Goal: Information Seeking & Learning: Learn about a topic

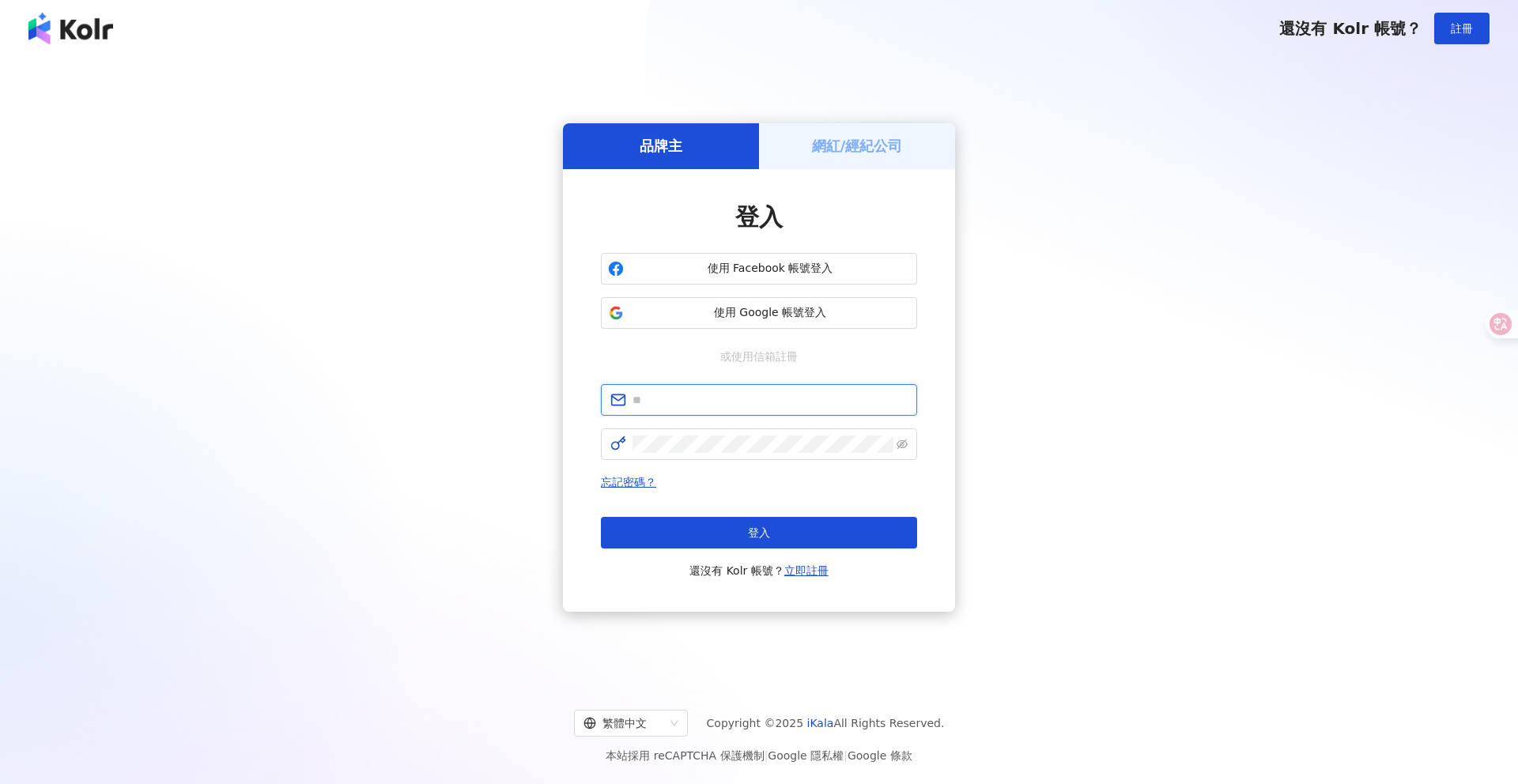
click at [734, 394] on input "text" at bounding box center [770, 400] width 276 height 18
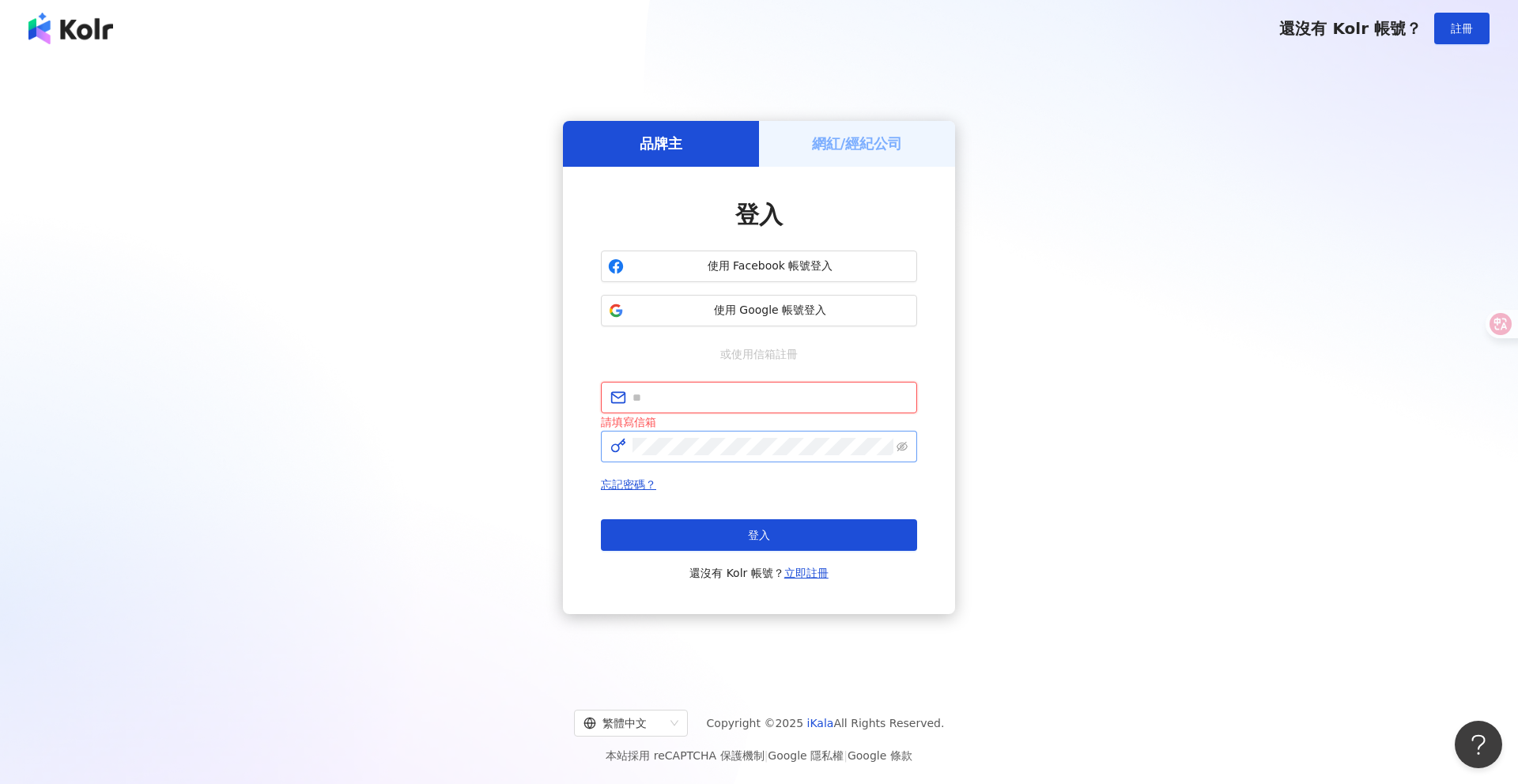
type input "**********"
click at [771, 524] on button "登入" at bounding box center [759, 535] width 316 height 32
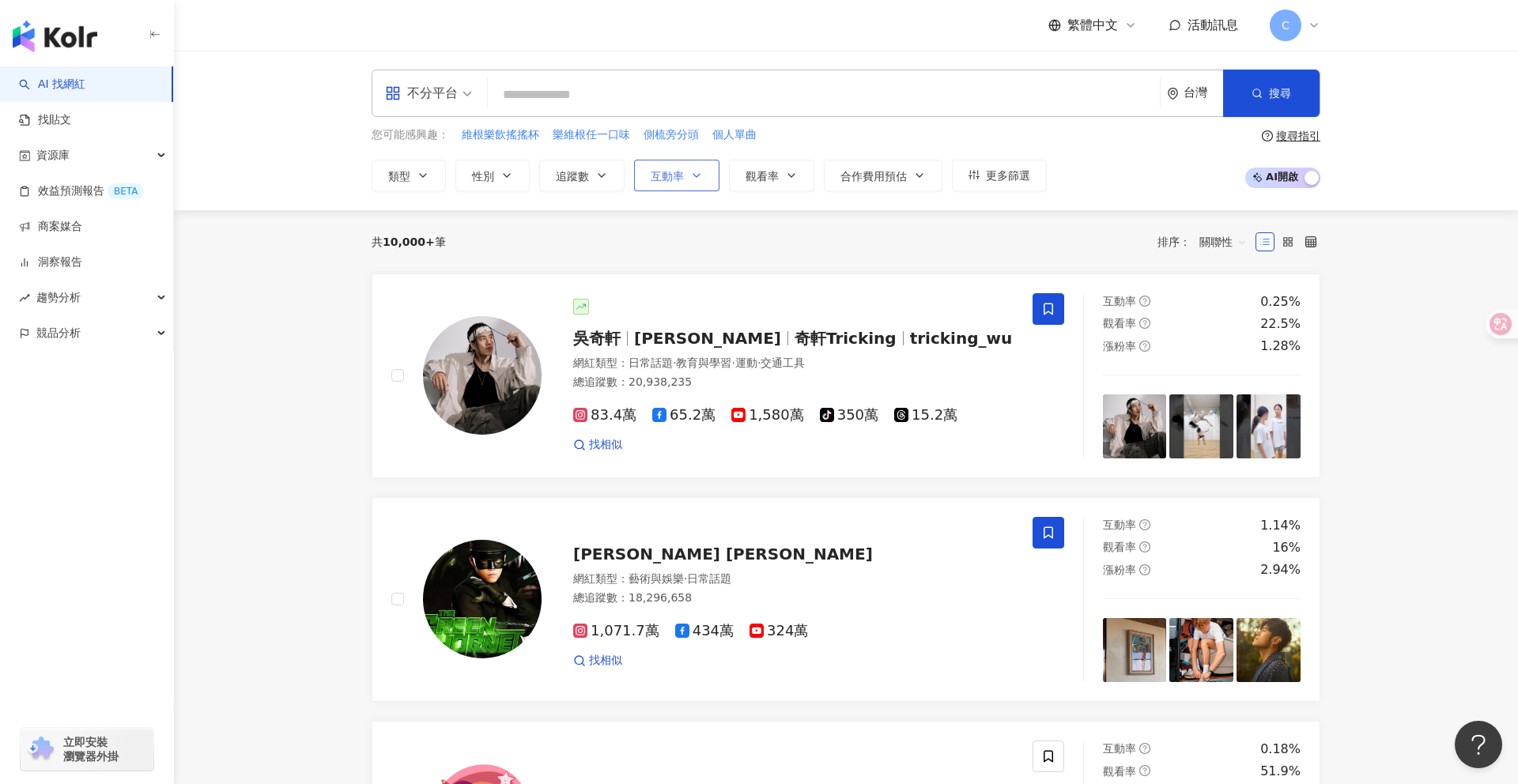
click at [713, 176] on button "互動率" at bounding box center [677, 175] width 85 height 32
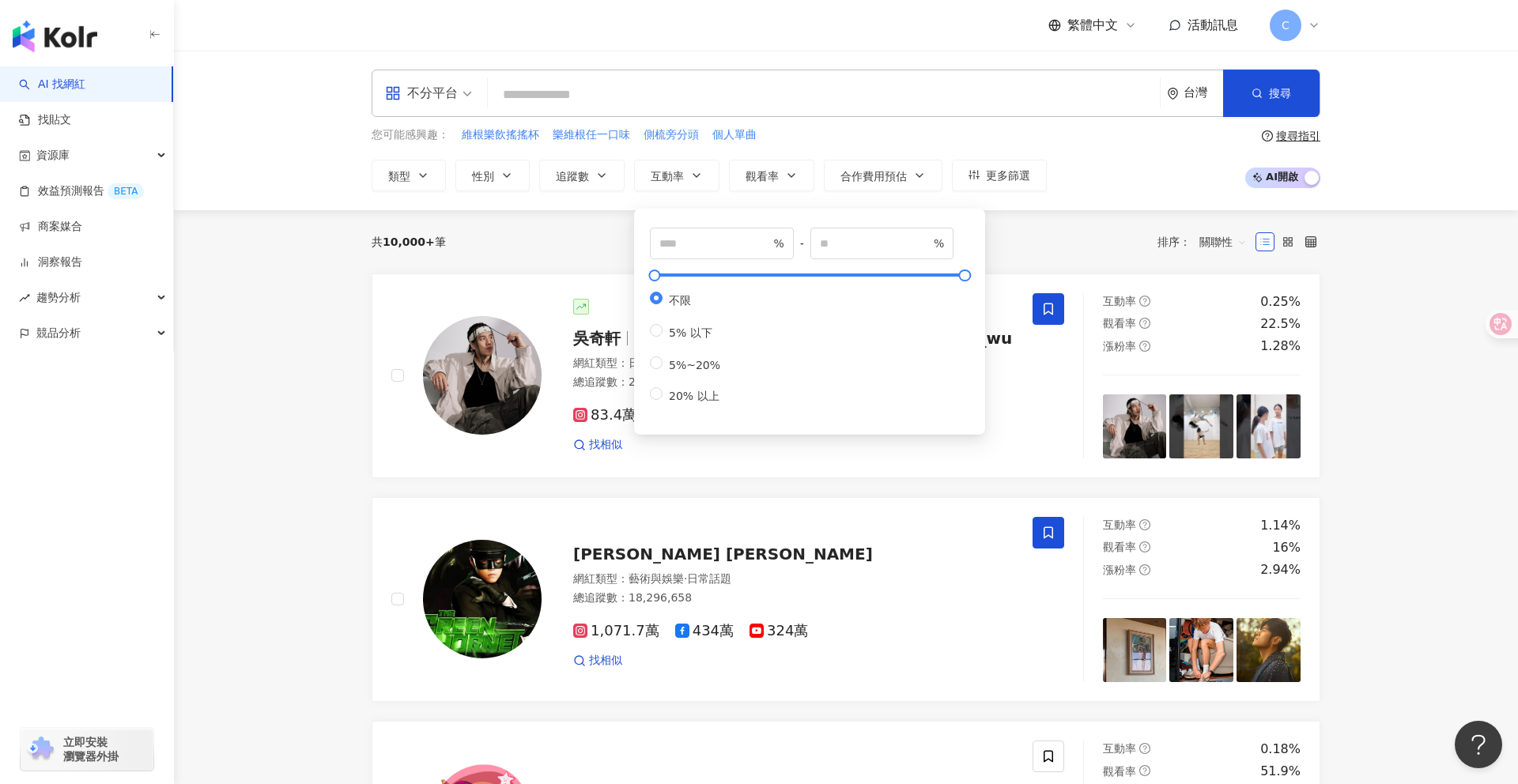
click at [1100, 220] on div "共 10,000+ 筆 排序： 關聯性" at bounding box center [846, 242] width 949 height 63
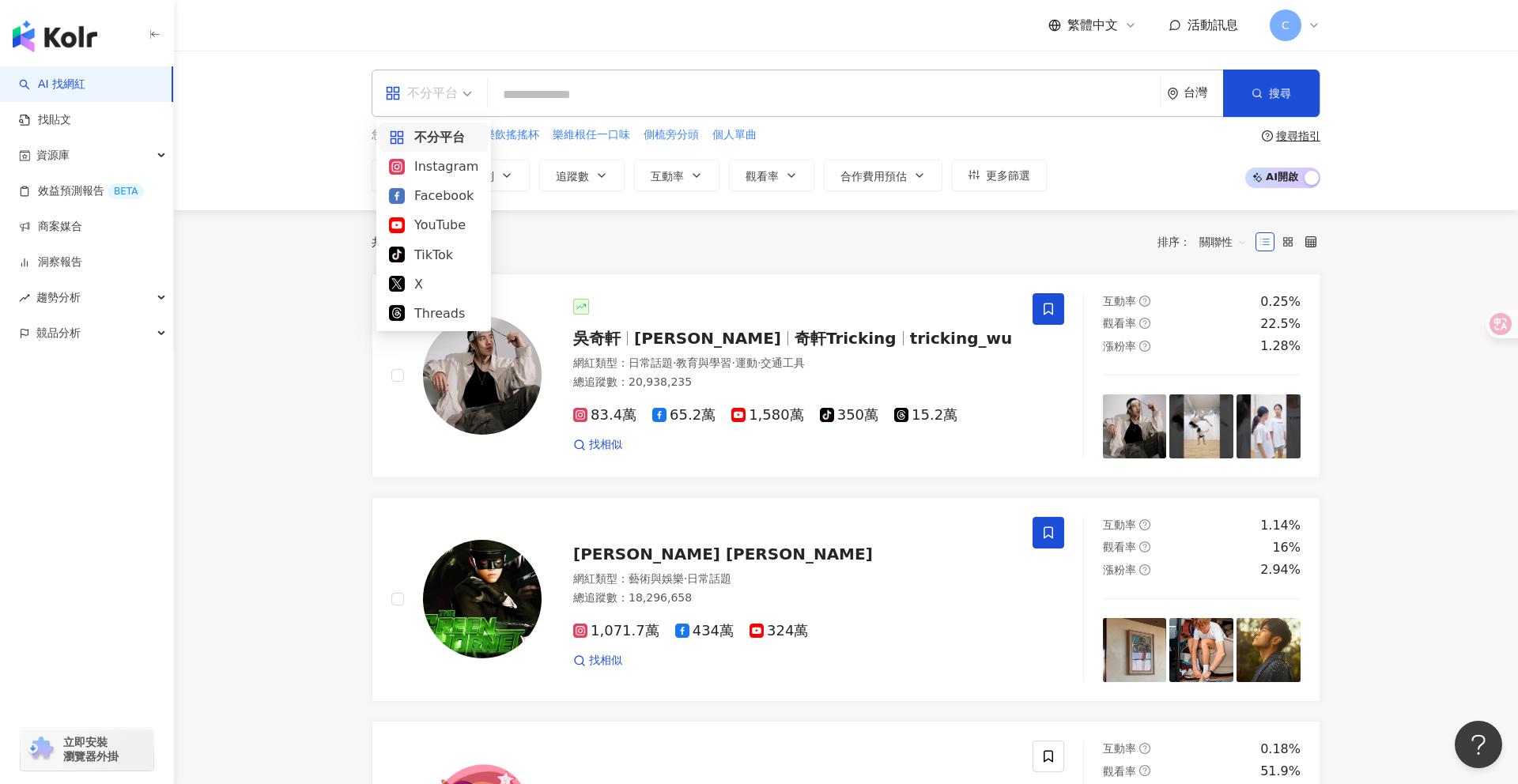
click at [467, 104] on span "不分平台" at bounding box center [428, 93] width 87 height 26
click at [453, 213] on div "YouTube" at bounding box center [433, 225] width 108 height 30
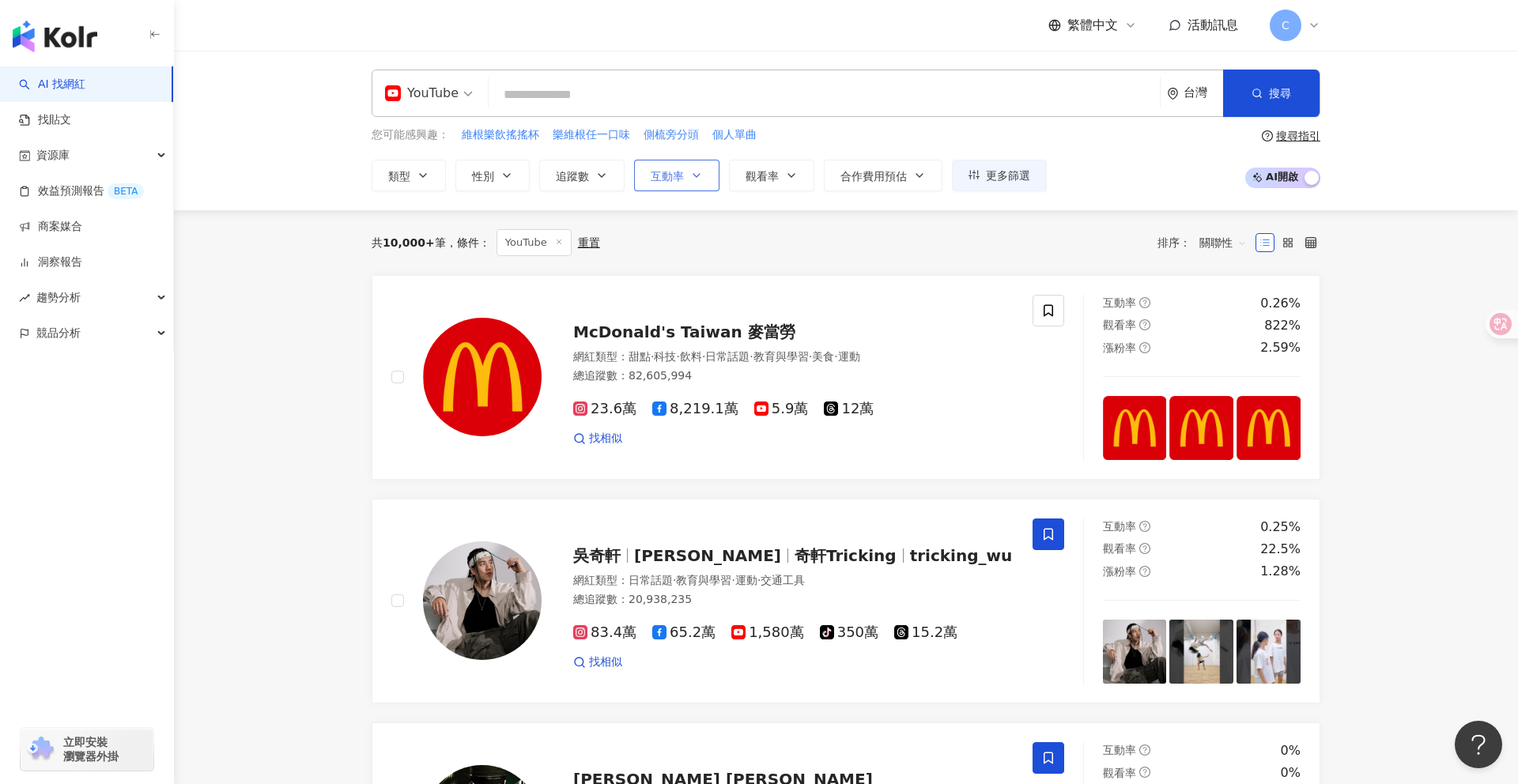
click at [678, 179] on span "互動率" at bounding box center [666, 175] width 33 height 13
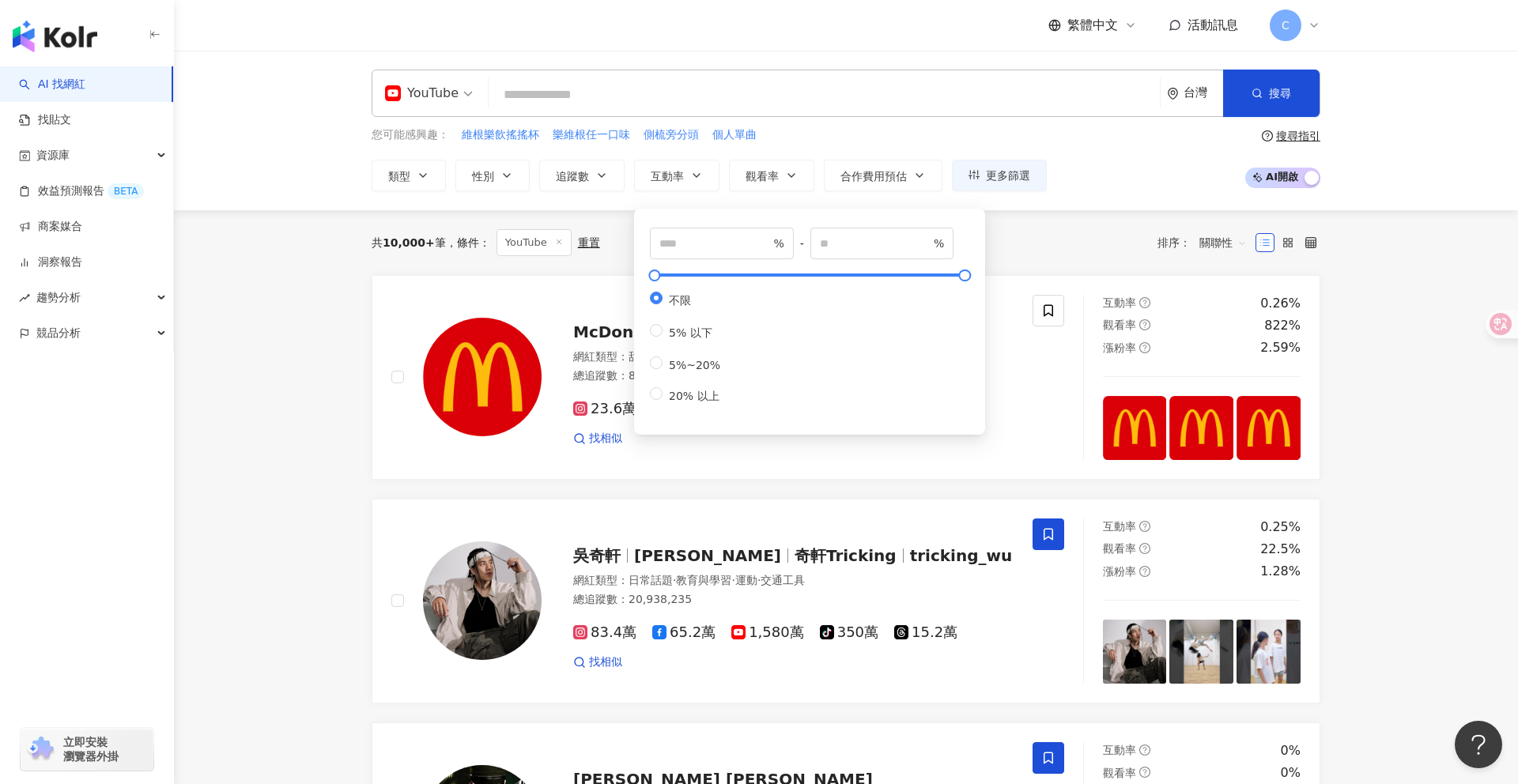
click at [734, 402] on div "不限 5% 以下 5%~20% 20% 以上" at bounding box center [810, 348] width 319 height 113
click at [706, 404] on label "20% 以上" at bounding box center [688, 395] width 76 height 17
type input "**"
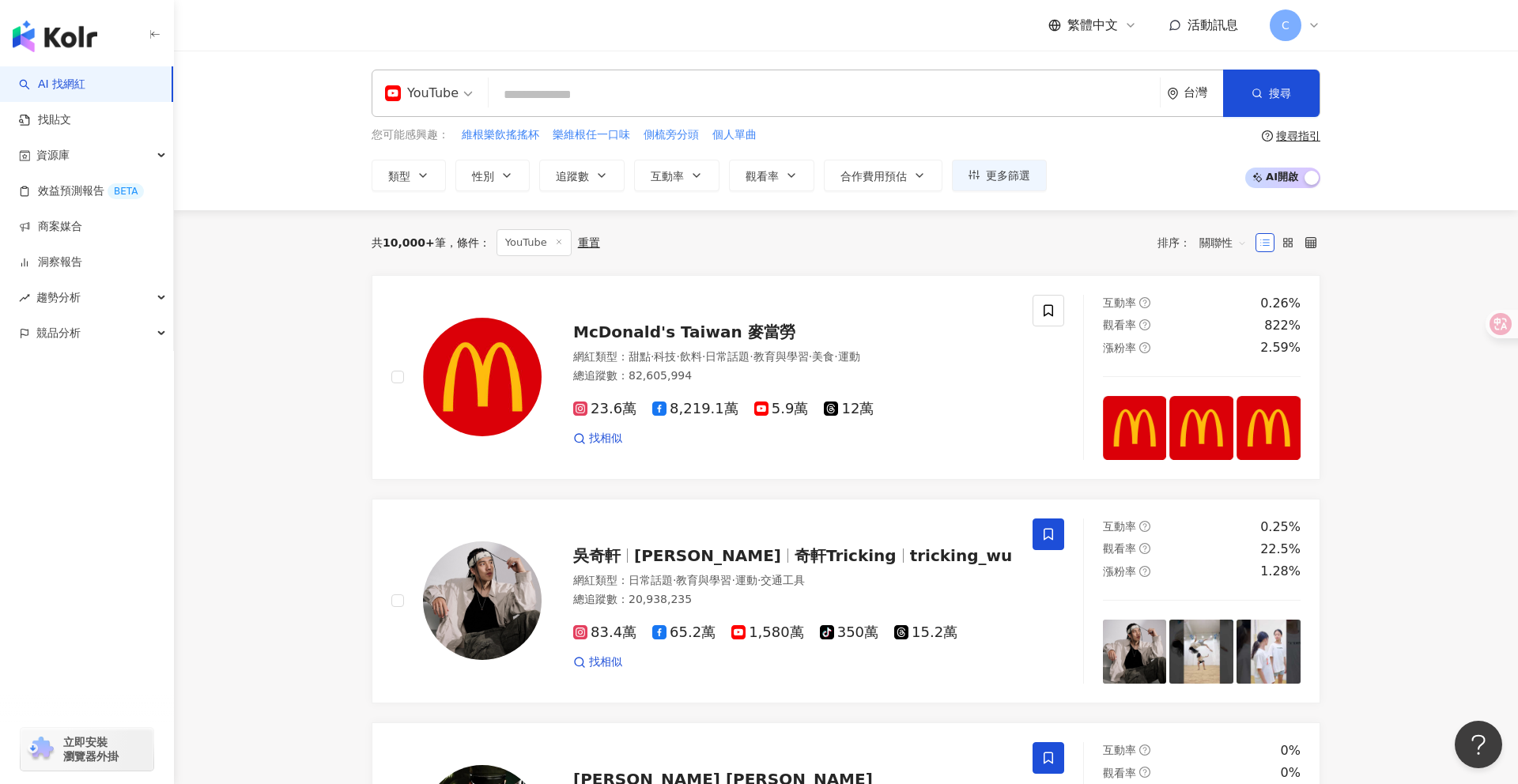
click at [1213, 136] on div "您可能感興趣： 維根樂飲搖搖杯 樂維根任一口味 側梳旁分頭 個人單曲 類型 性別 追蹤數 互動率 觀看率 合作費用預估 更多篩選 ** % - % 不限 5%…" at bounding box center [846, 159] width 949 height 64
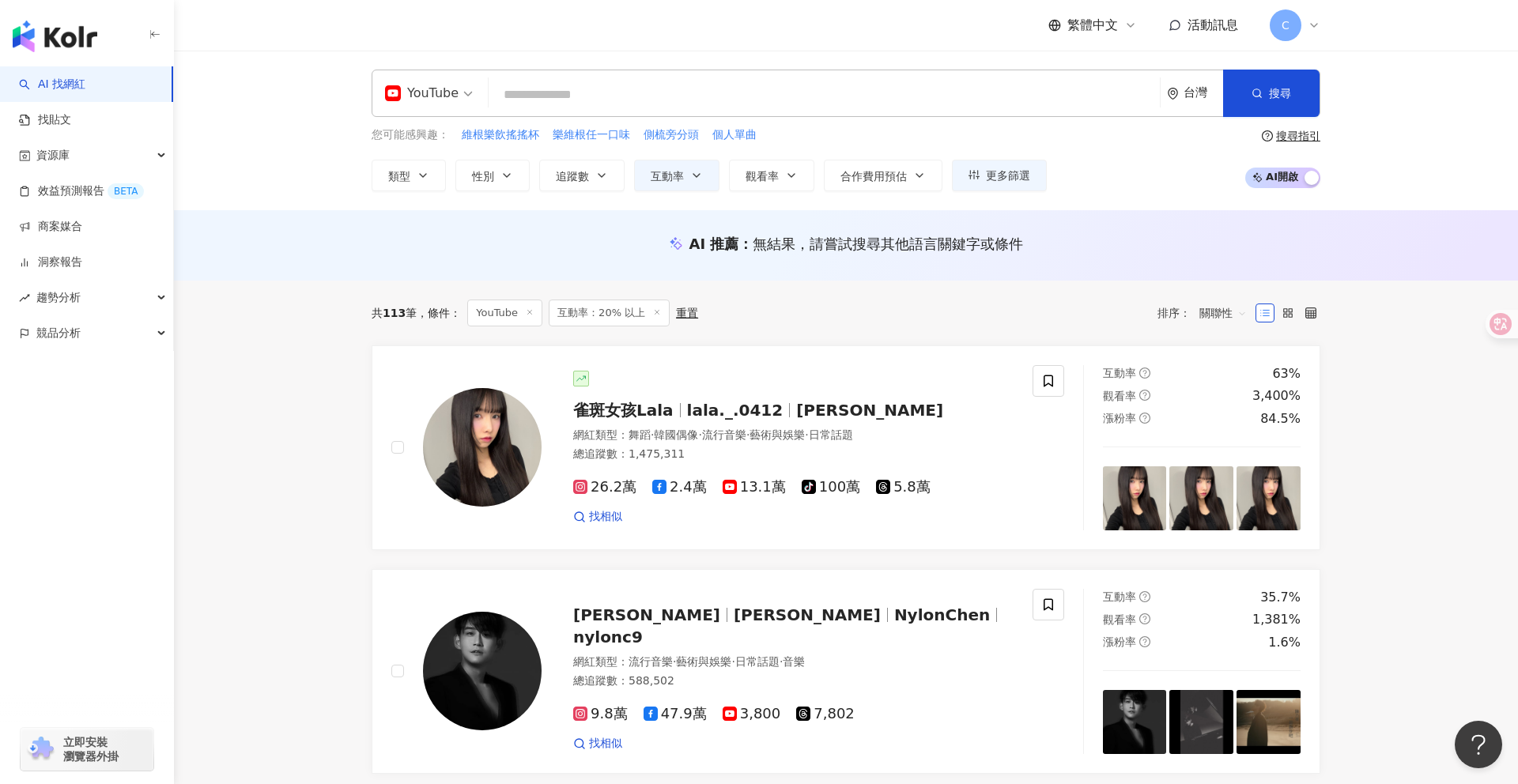
click at [630, 94] on input "search" at bounding box center [824, 95] width 658 height 30
type input "*"
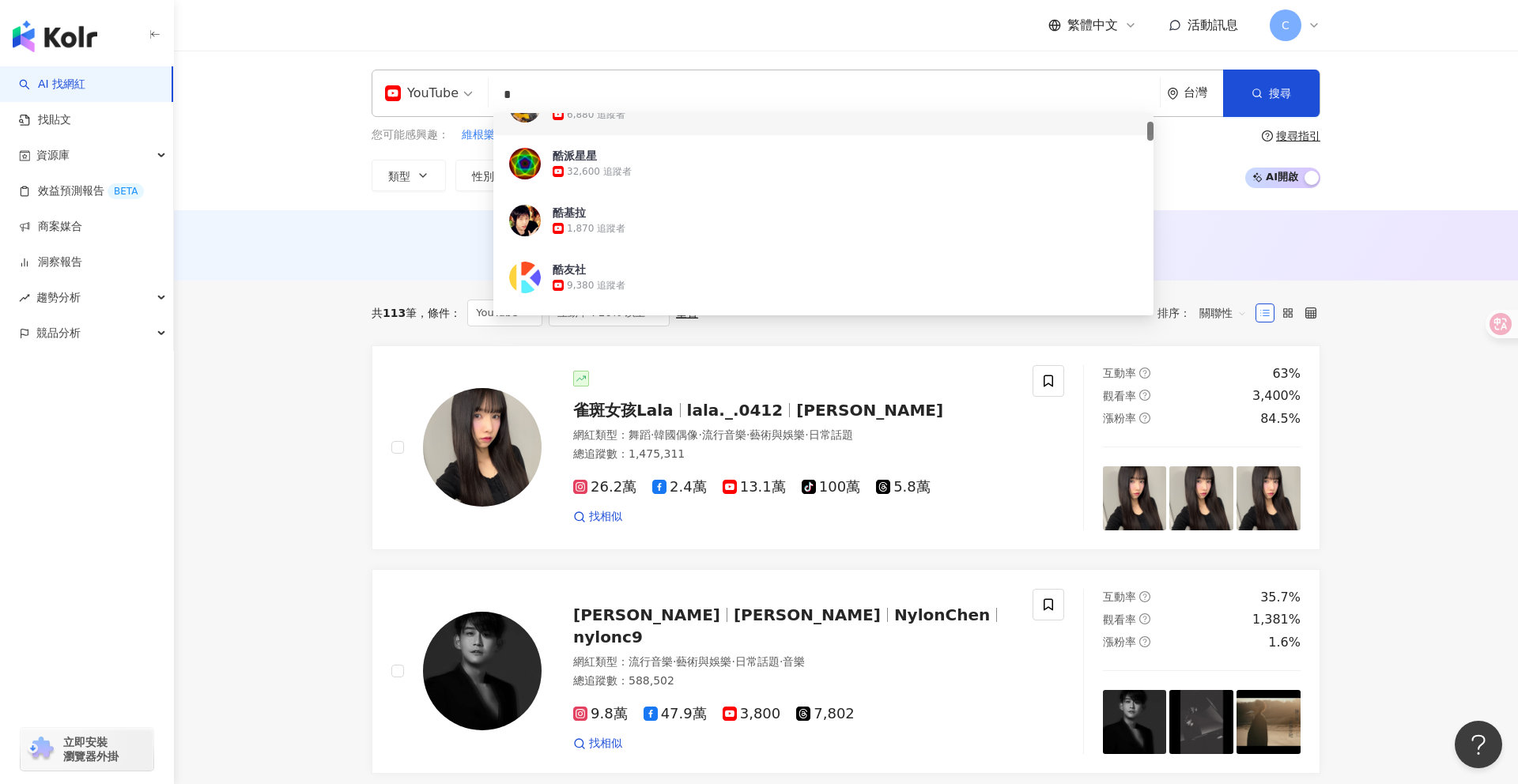
scroll to position [142, 0]
type input "***"
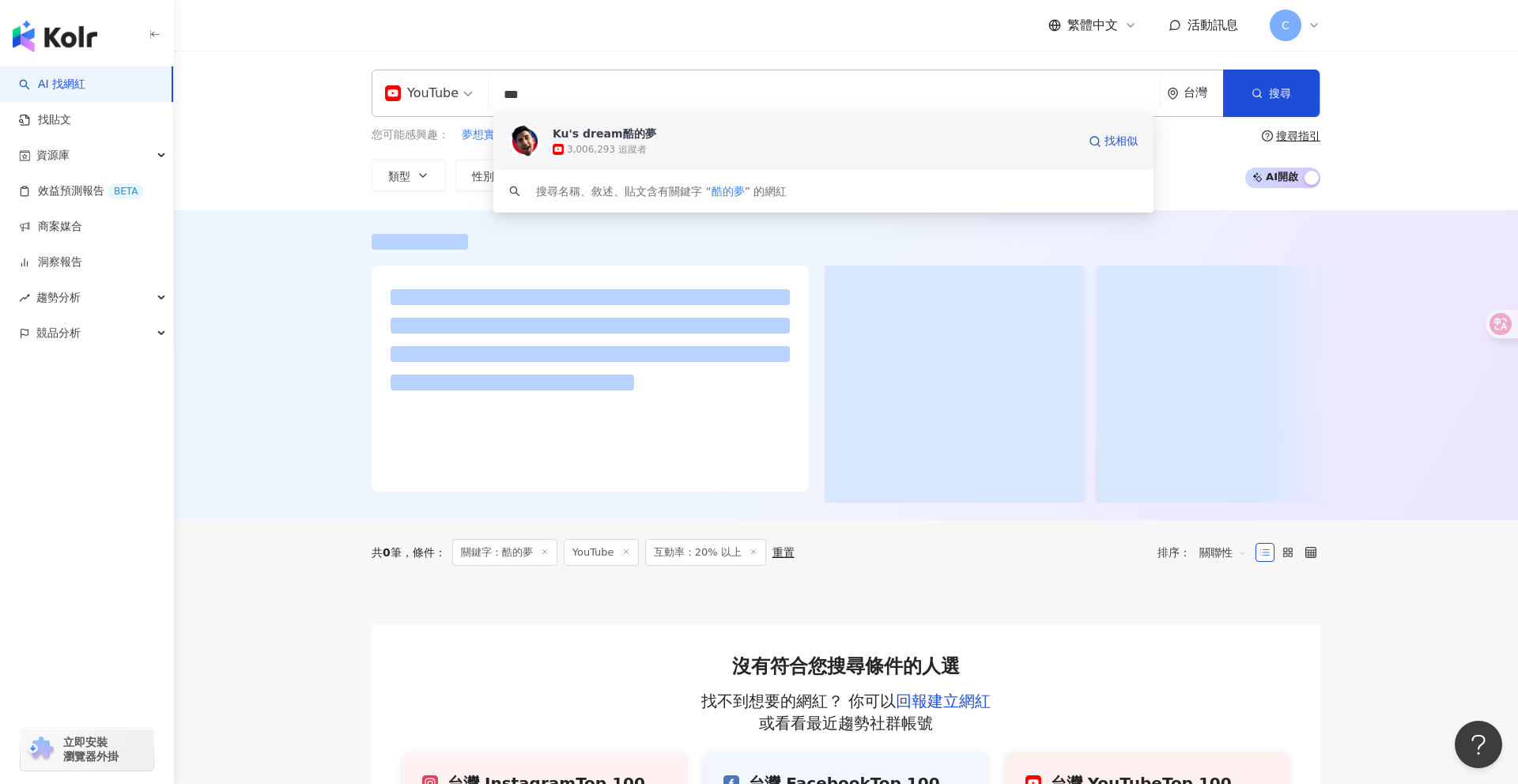
click at [620, 138] on div "Ku's dream酷的夢" at bounding box center [605, 134] width 103 height 16
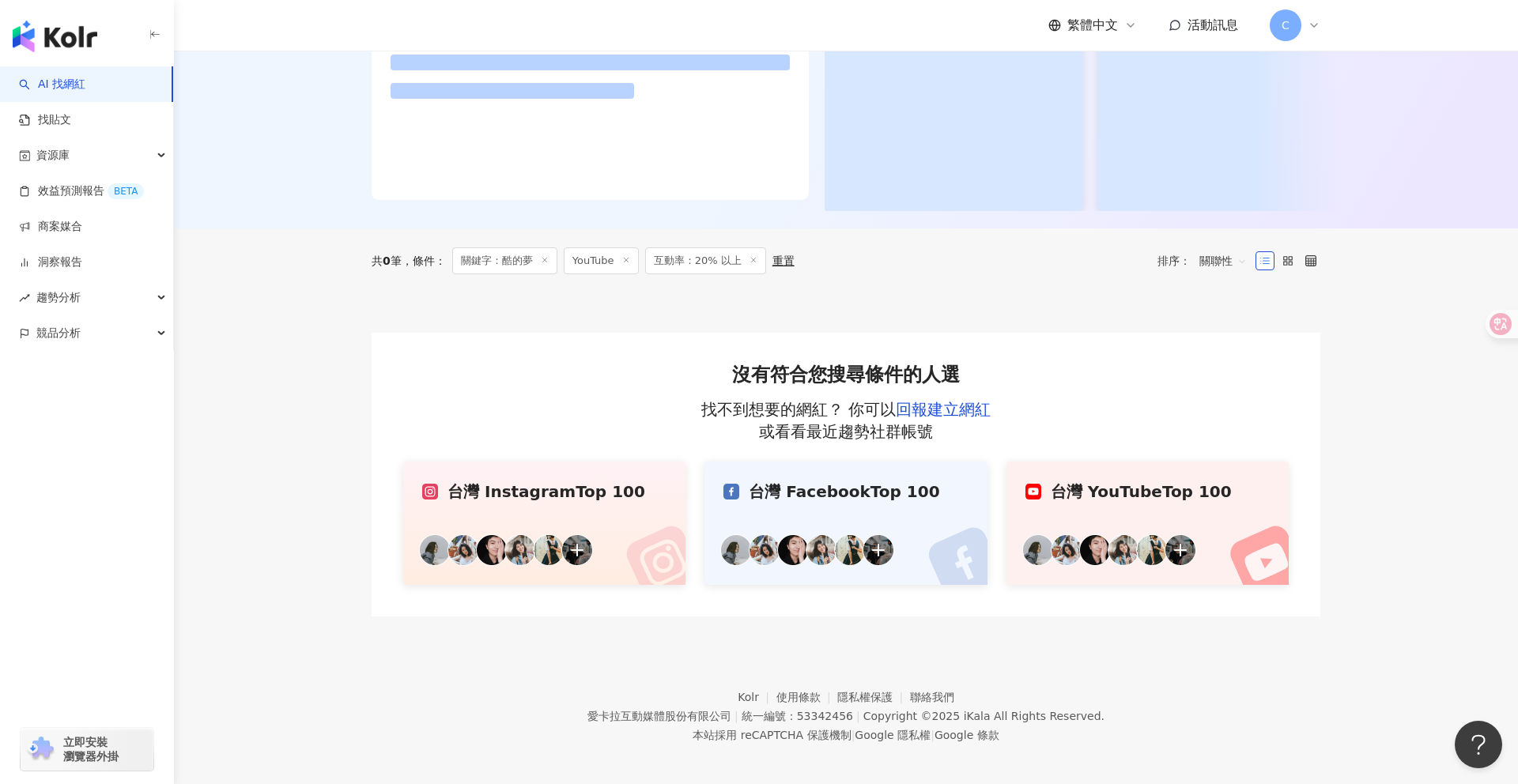
scroll to position [72, 0]
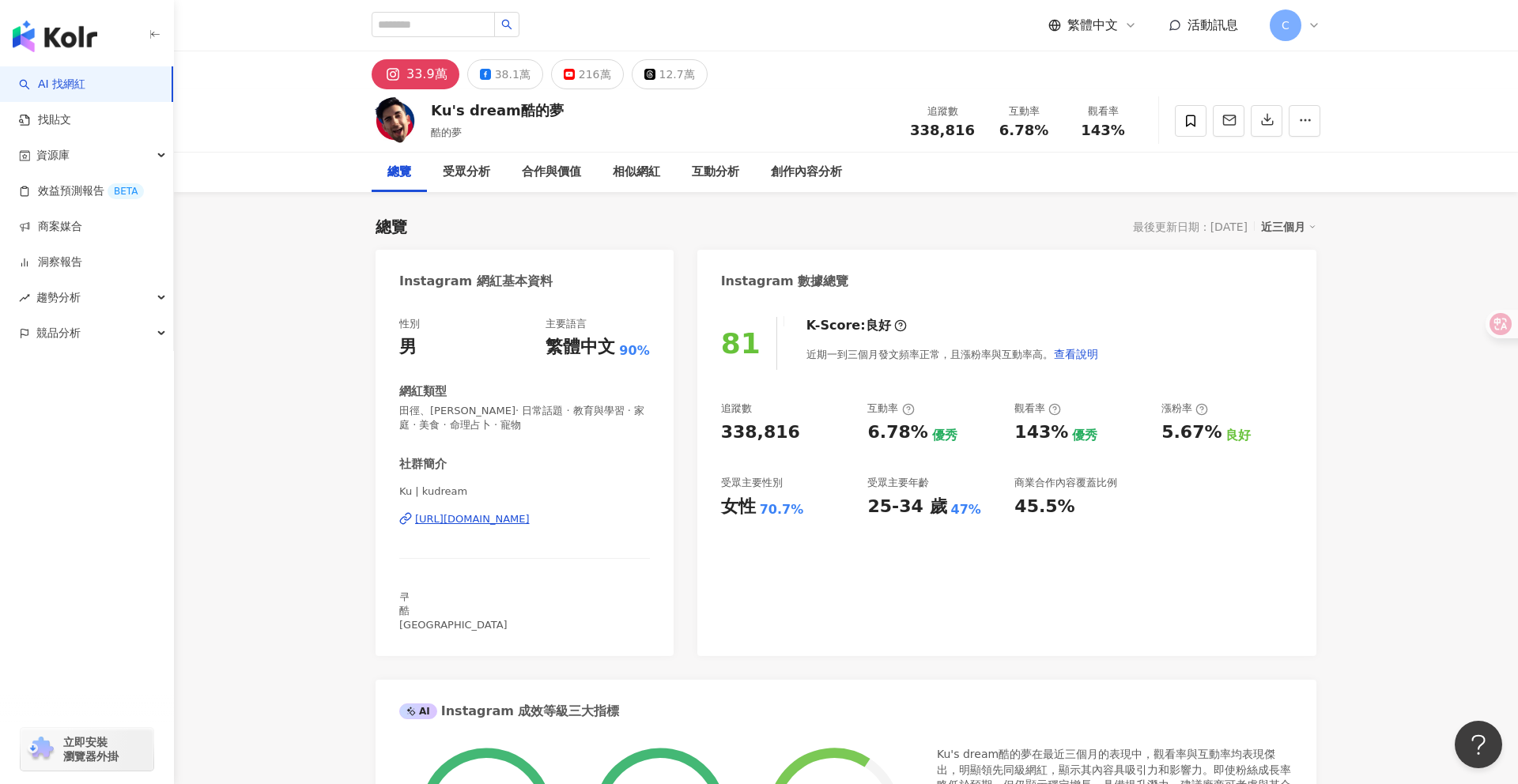
click at [1295, 217] on div "近三個月" at bounding box center [1289, 227] width 56 height 21
click at [1315, 30] on icon at bounding box center [1314, 25] width 13 height 13
click at [1358, 205] on div "切換工作區" at bounding box center [1346, 215] width 147 height 32
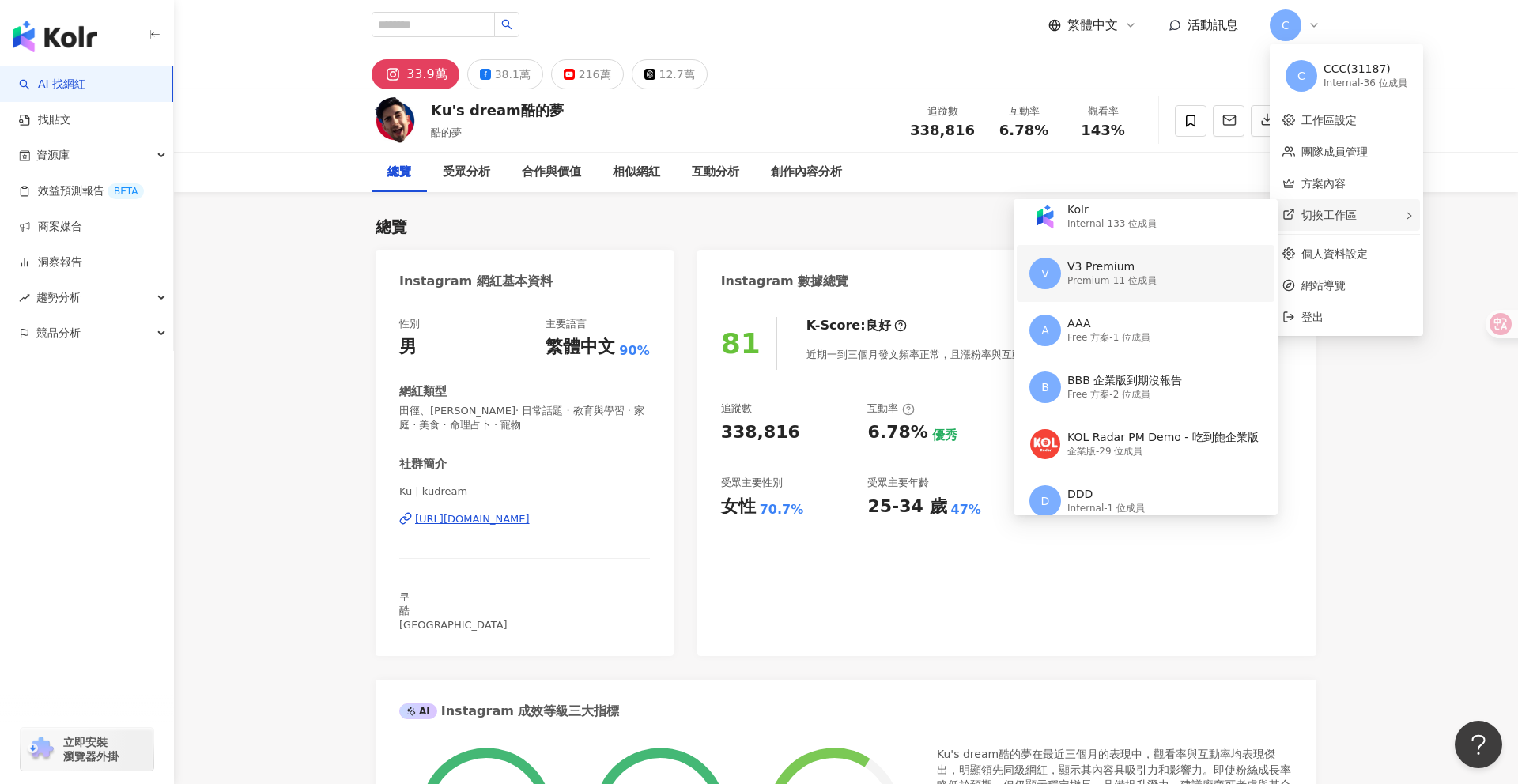
scroll to position [150, 0]
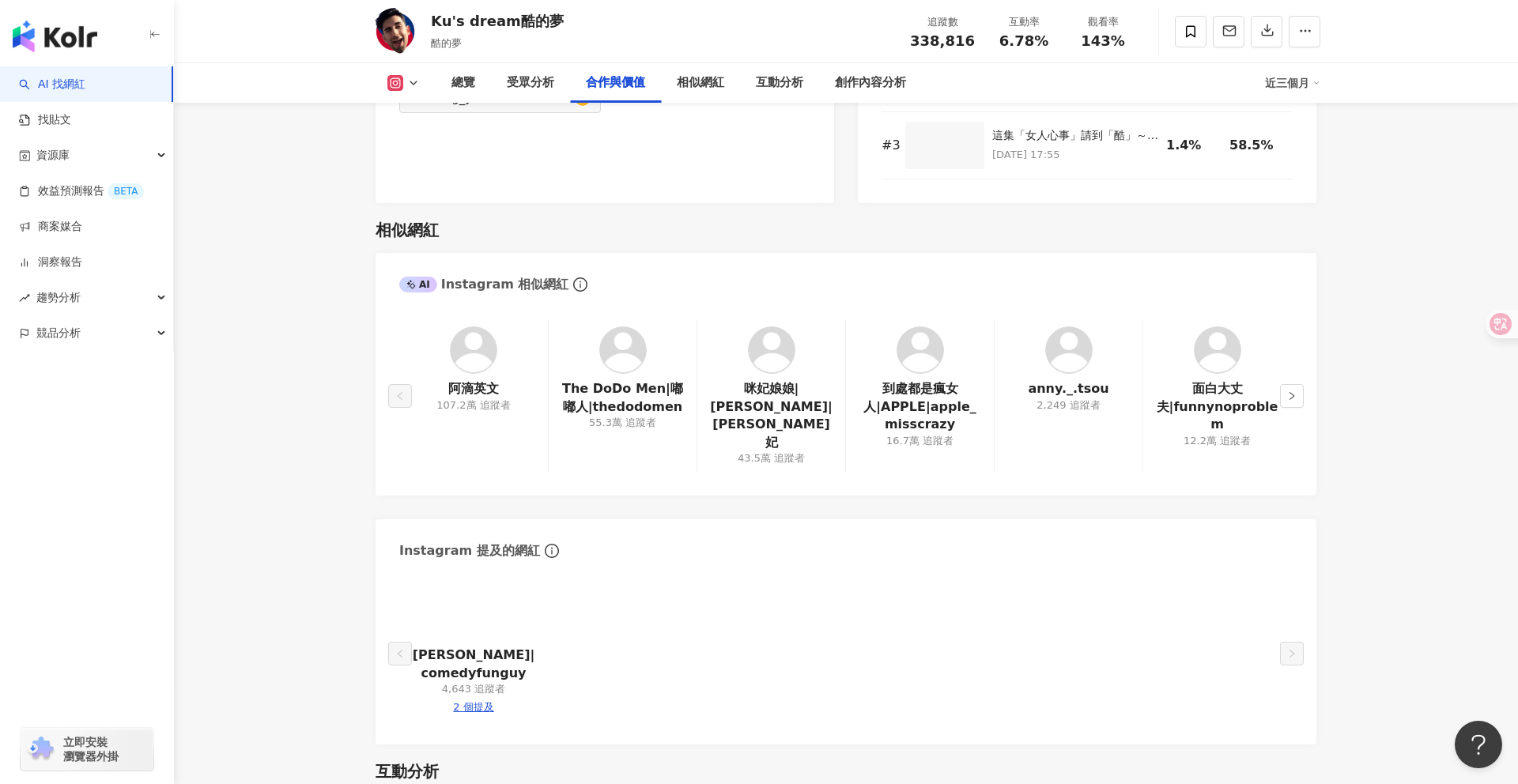
scroll to position [2500, 0]
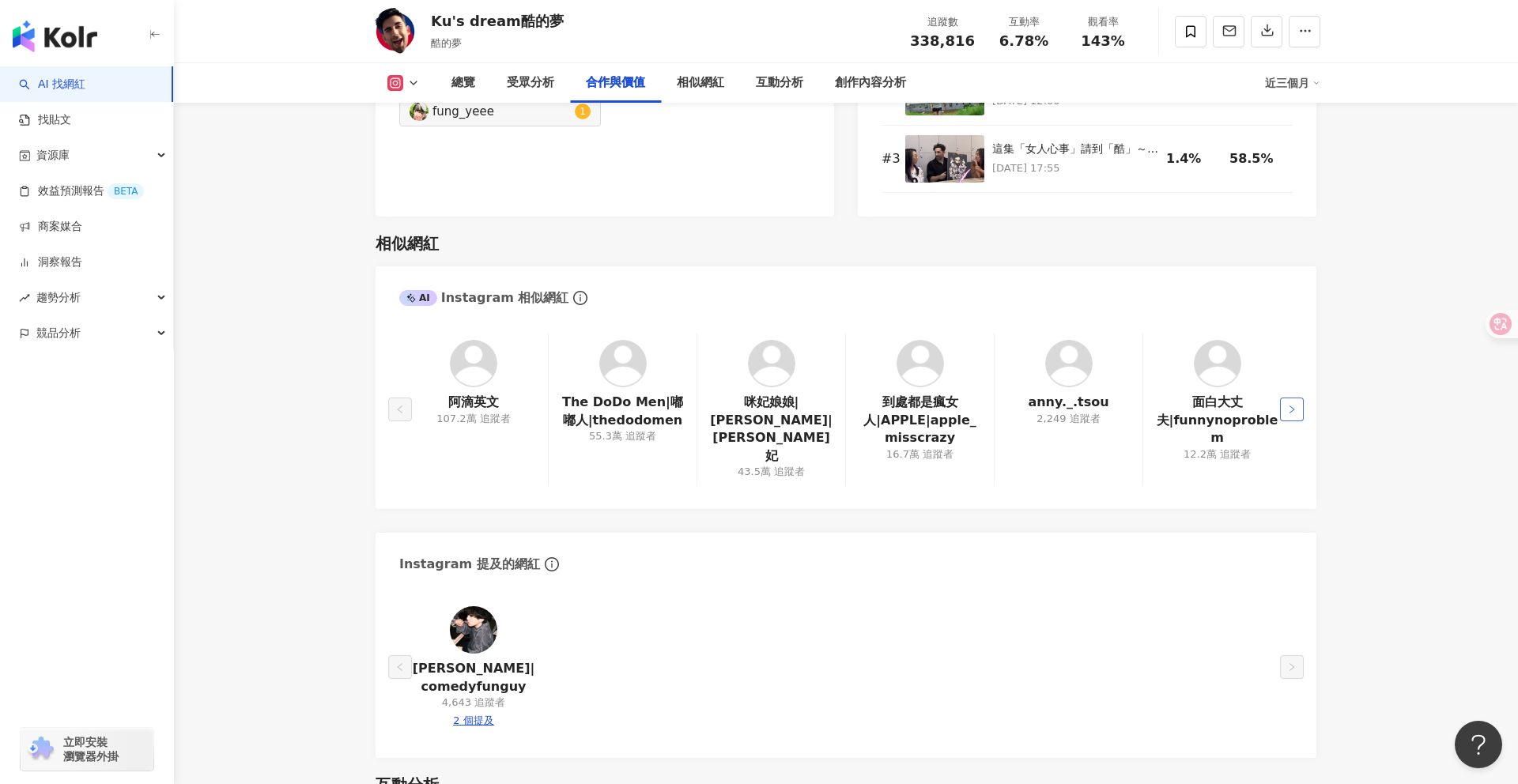
click at [1299, 397] on button "button" at bounding box center [1292, 409] width 24 height 24
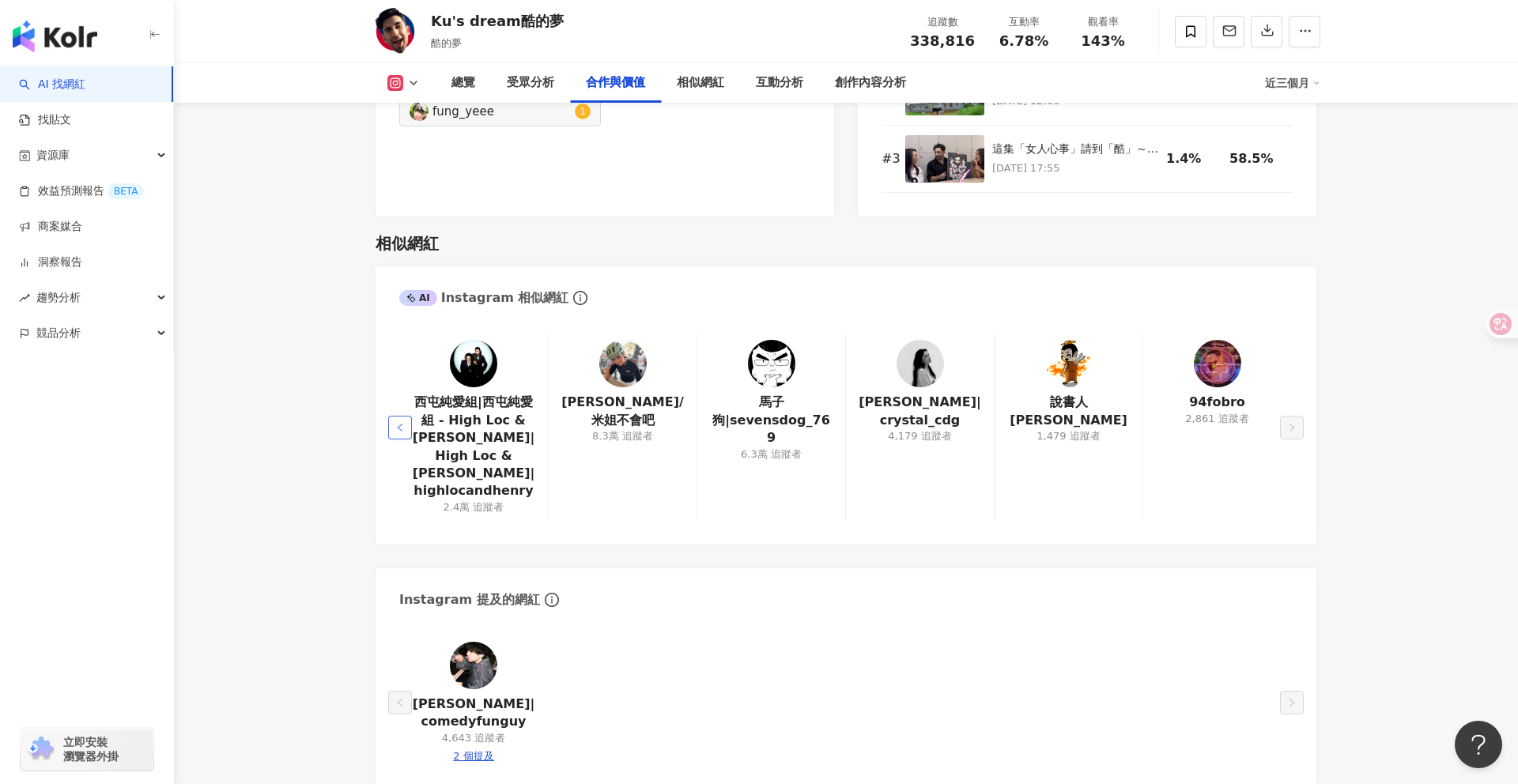
click at [401, 416] on button "button" at bounding box center [401, 428] width 24 height 24
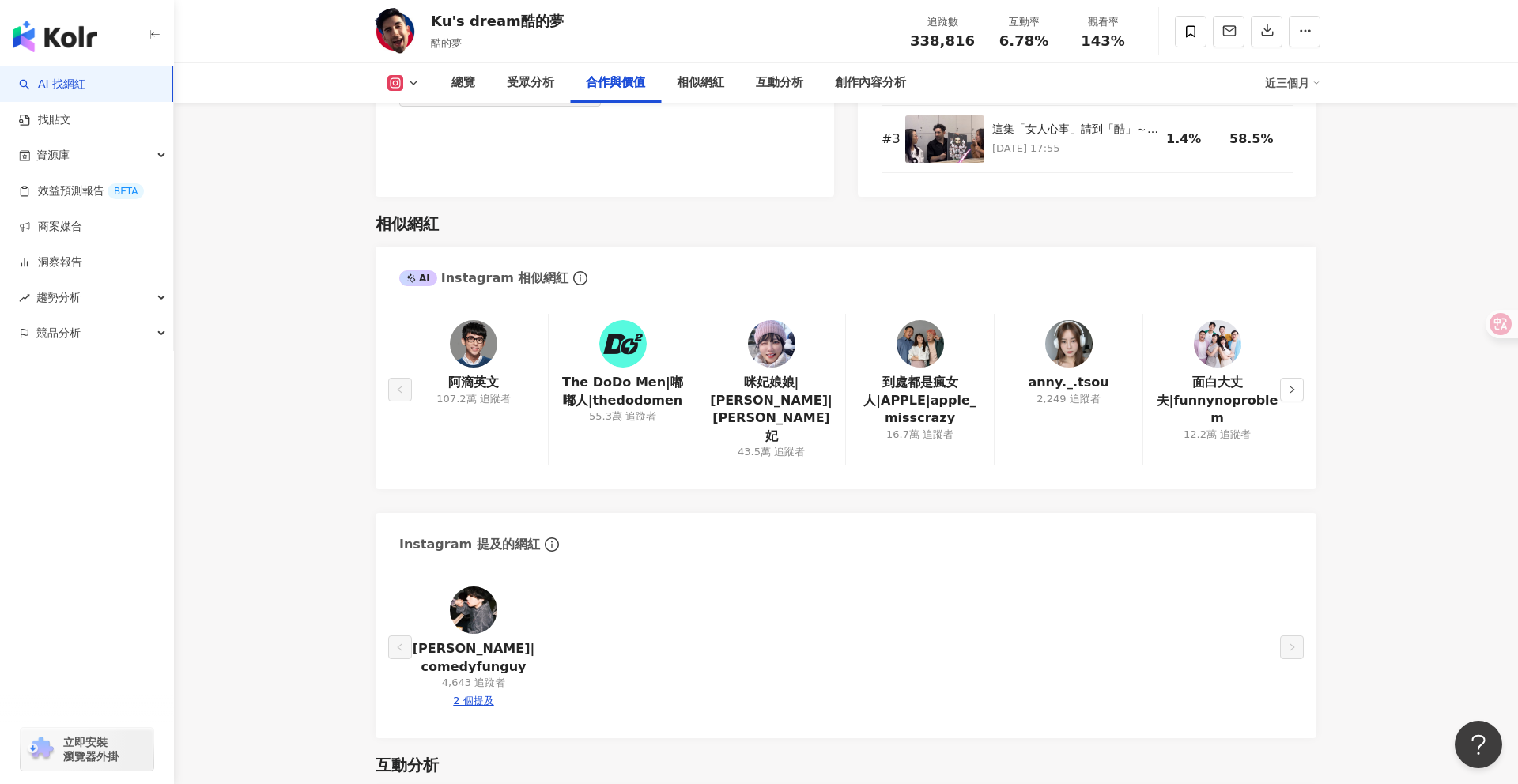
scroll to position [2521, 0]
